Goal: Entertainment & Leisure: Consume media (video, audio)

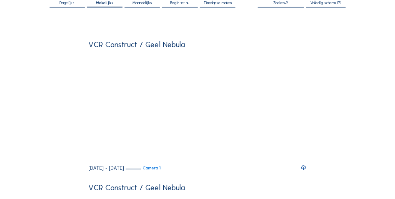
scroll to position [62, 0]
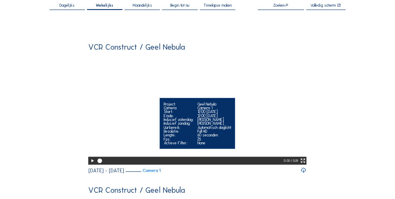
click at [92, 164] on icon at bounding box center [92, 160] width 5 height 6
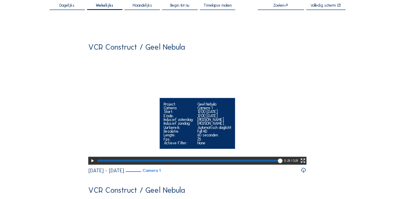
click at [135, 162] on div at bounding box center [187, 161] width 180 height 2
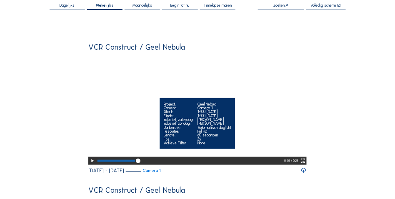
click at [92, 164] on icon at bounding box center [92, 160] width 5 height 6
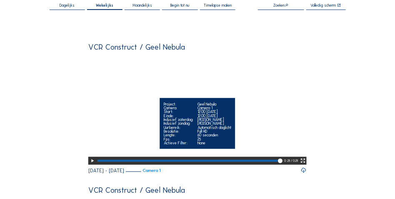
click at [90, 164] on icon at bounding box center [92, 160] width 5 height 6
click at [283, 153] on video "Your browser does not support the video tag." at bounding box center [197, 109] width 218 height 109
click at [219, 106] on div "Geel Nebula" at bounding box center [214, 104] width 34 height 4
click at [212, 97] on video "Your browser does not support the video tag." at bounding box center [197, 109] width 218 height 109
click at [305, 164] on icon at bounding box center [302, 160] width 5 height 6
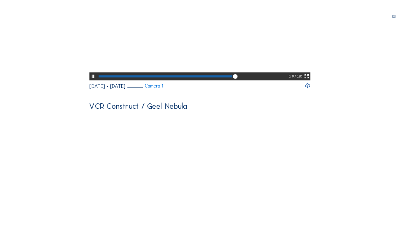
scroll to position [0, 0]
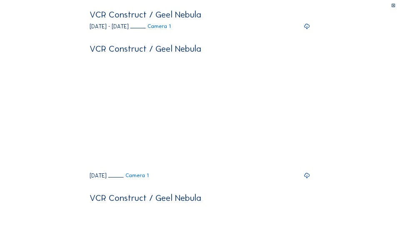
drag, startPoint x: 26, startPoint y: 221, endPoint x: 2, endPoint y: 222, distance: 23.4
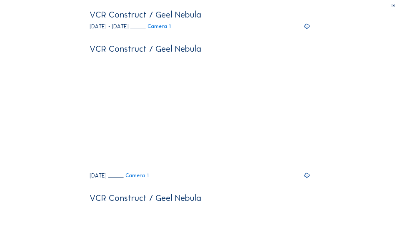
click at [90, 121] on video "Your browser does not support the video tag." at bounding box center [200, 65] width 221 height 110
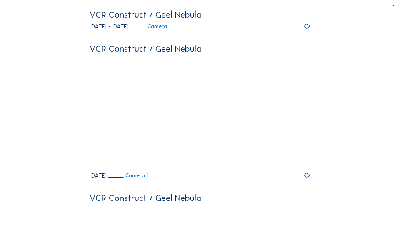
click at [90, 121] on video "Your browser does not support the video tag." at bounding box center [200, 65] width 221 height 110
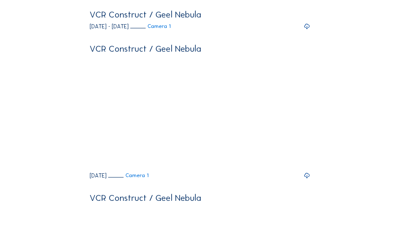
click at [90, 121] on video "Your browser does not support the video tag." at bounding box center [200, 65] width 221 height 110
